Goal: Information Seeking & Learning: Learn about a topic

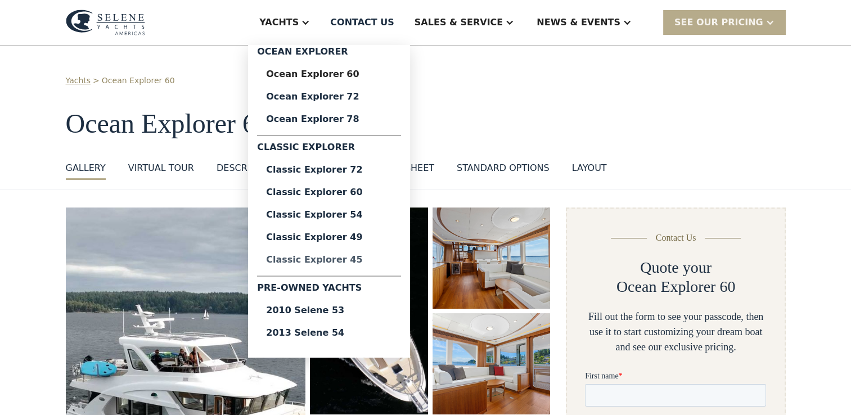
click at [363, 258] on div "Classic Explorer 45" at bounding box center [329, 259] width 126 height 9
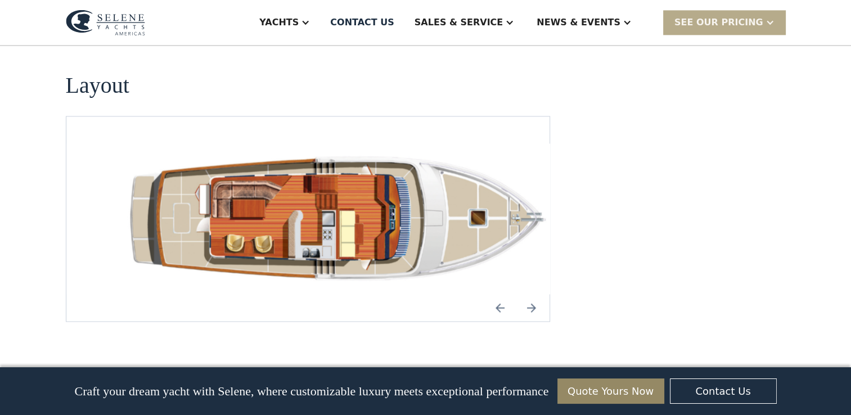
scroll to position [1575, 0]
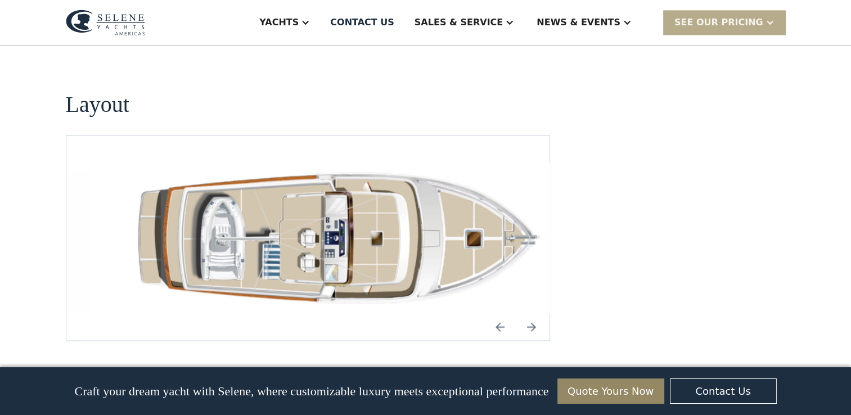
click at [495, 313] on img "Previous slide" at bounding box center [499, 326] width 27 height 27
click at [501, 313] on img "Previous slide" at bounding box center [499, 326] width 27 height 27
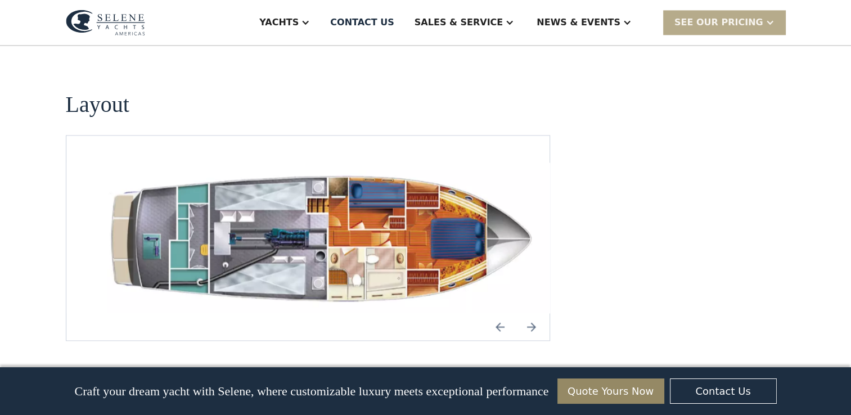
click at [333, 181] on img "open lightbox" at bounding box center [326, 238] width 466 height 151
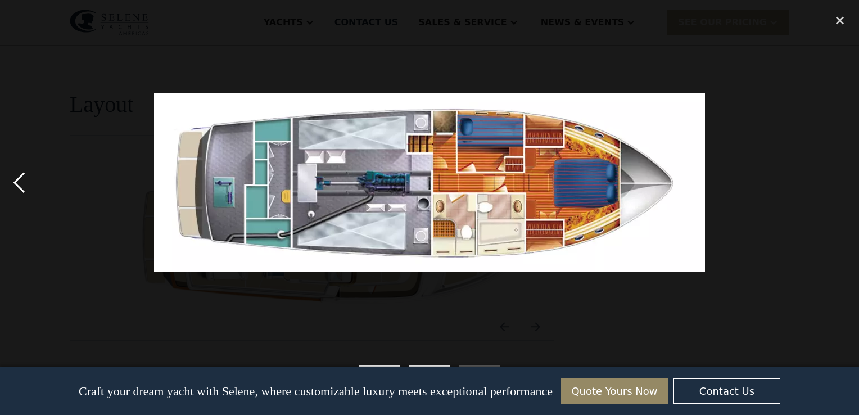
click at [17, 181] on div "previous image" at bounding box center [19, 182] width 38 height 349
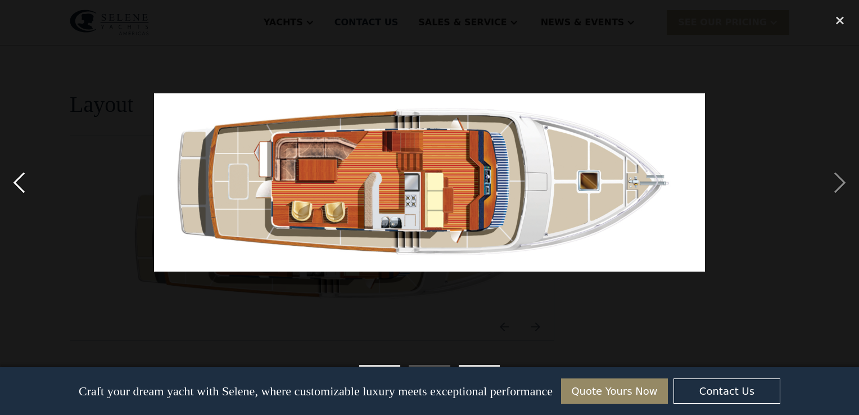
click at [17, 181] on div "previous image" at bounding box center [19, 182] width 38 height 349
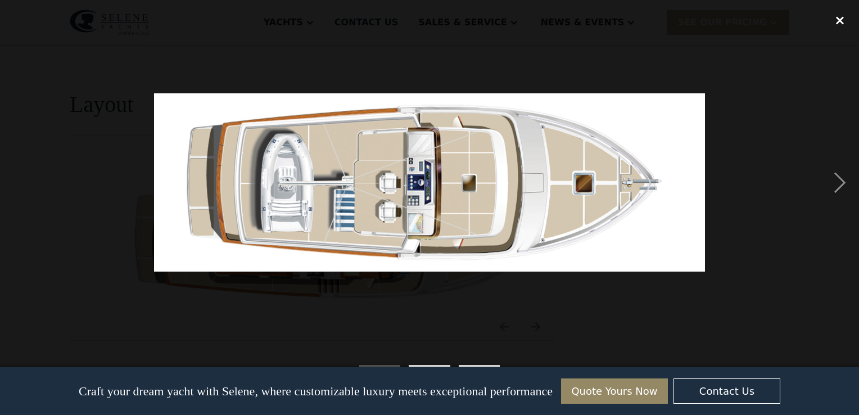
click at [837, 22] on div "close lightbox" at bounding box center [840, 20] width 38 height 25
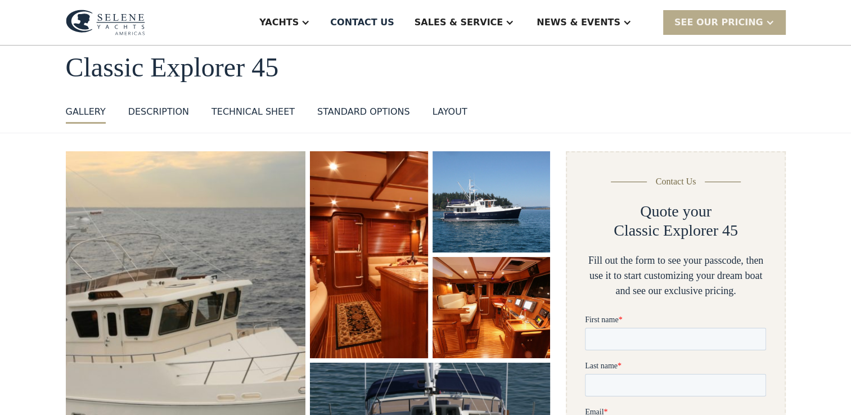
scroll to position [0, 0]
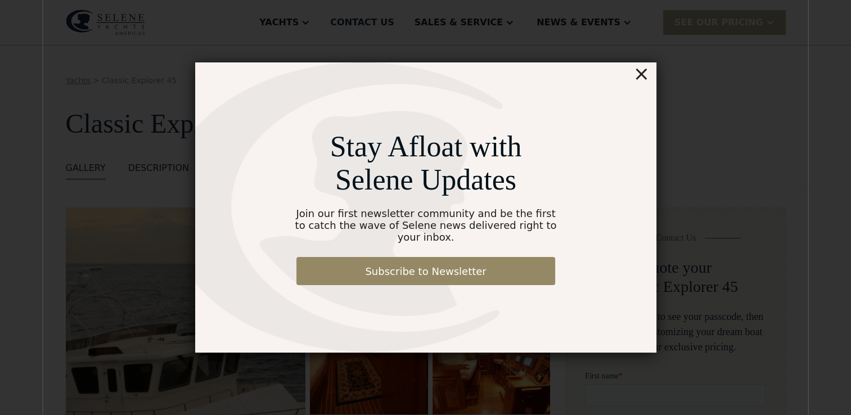
click at [641, 78] on div "×" at bounding box center [641, 73] width 16 height 22
